Goal: Connect with others: Connect with others

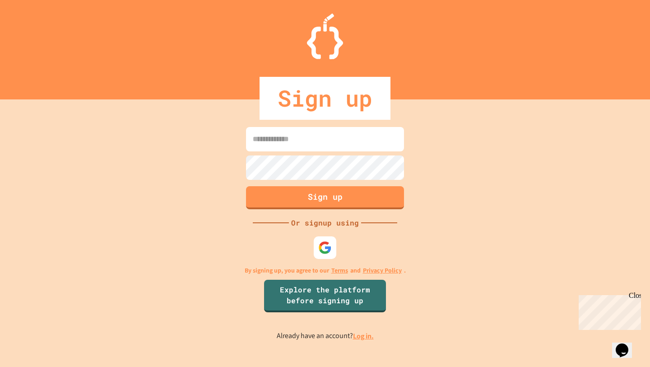
click at [332, 140] on input at bounding box center [325, 139] width 158 height 24
click at [326, 244] on img at bounding box center [325, 247] width 14 height 14
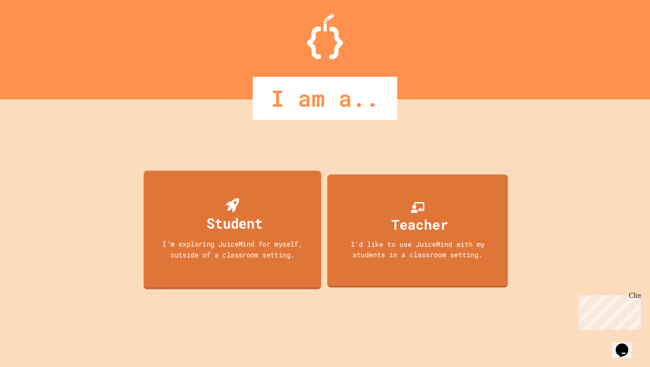
click at [213, 235] on div "Student I'm exploring JuiceMind for myself, outside of a classroom setting." at bounding box center [233, 230] width 178 height 119
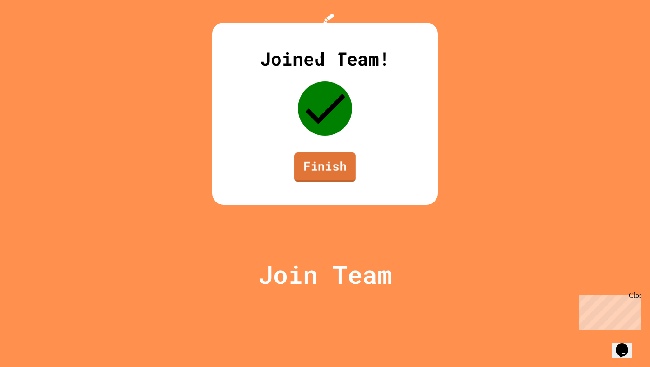
click at [335, 182] on link "Finish" at bounding box center [324, 167] width 61 height 30
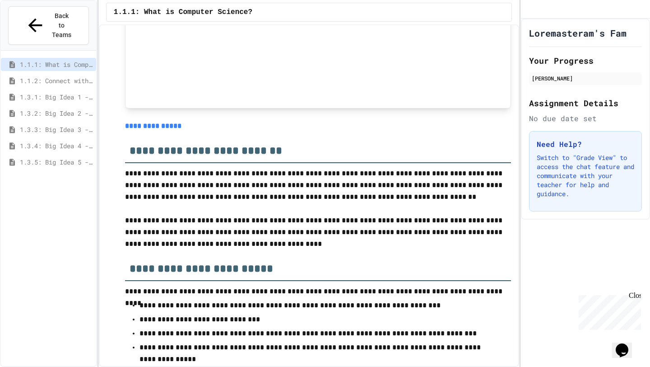
scroll to position [3727, 0]
